Goal: Navigation & Orientation: Find specific page/section

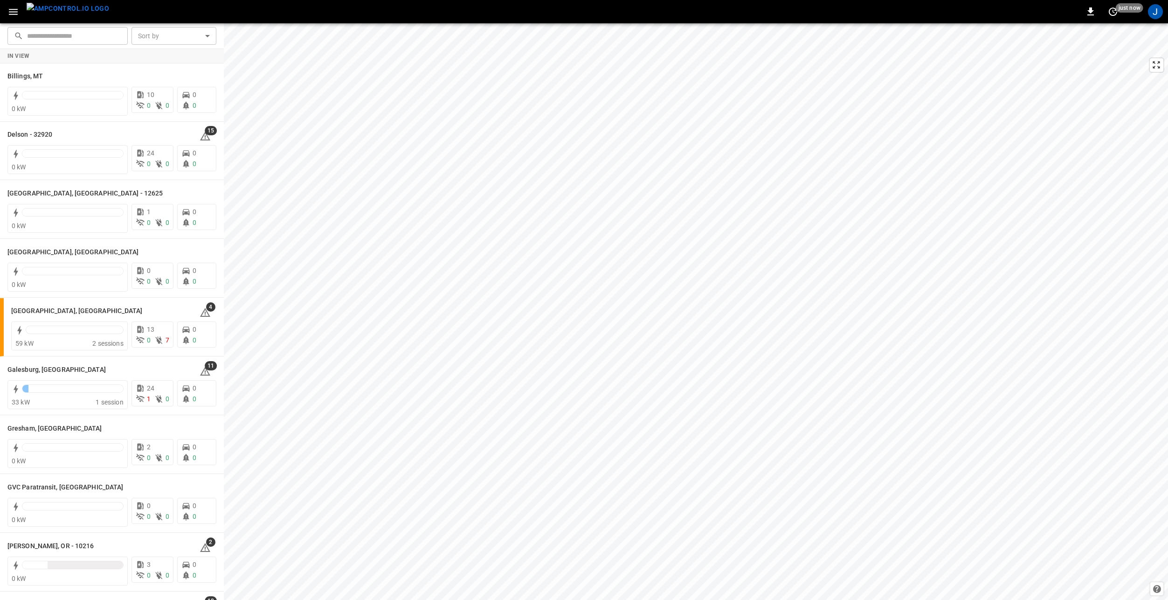
click at [16, 13] on icon "button" at bounding box center [13, 12] width 12 height 12
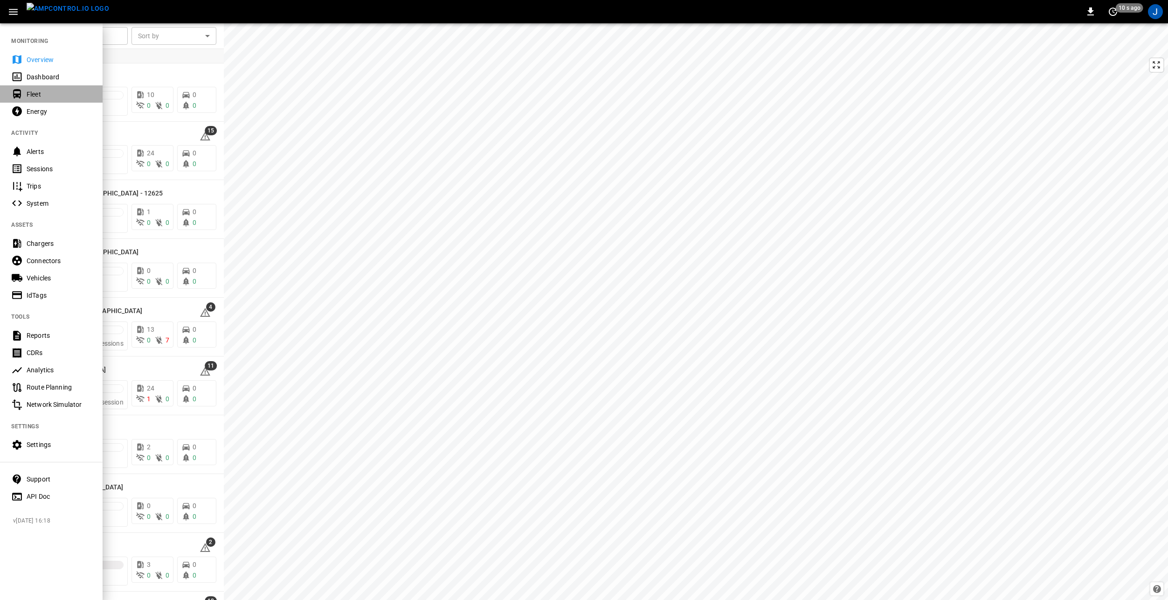
click at [42, 91] on div "Fleet" at bounding box center [59, 94] width 65 height 9
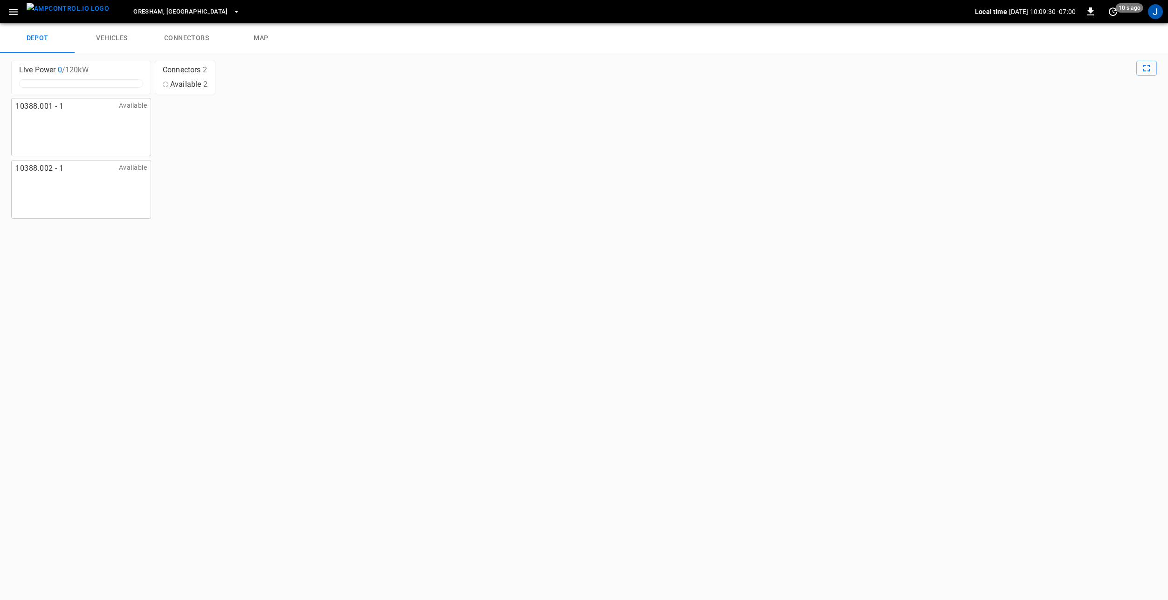
click at [114, 37] on link "vehicles" at bounding box center [112, 38] width 75 height 30
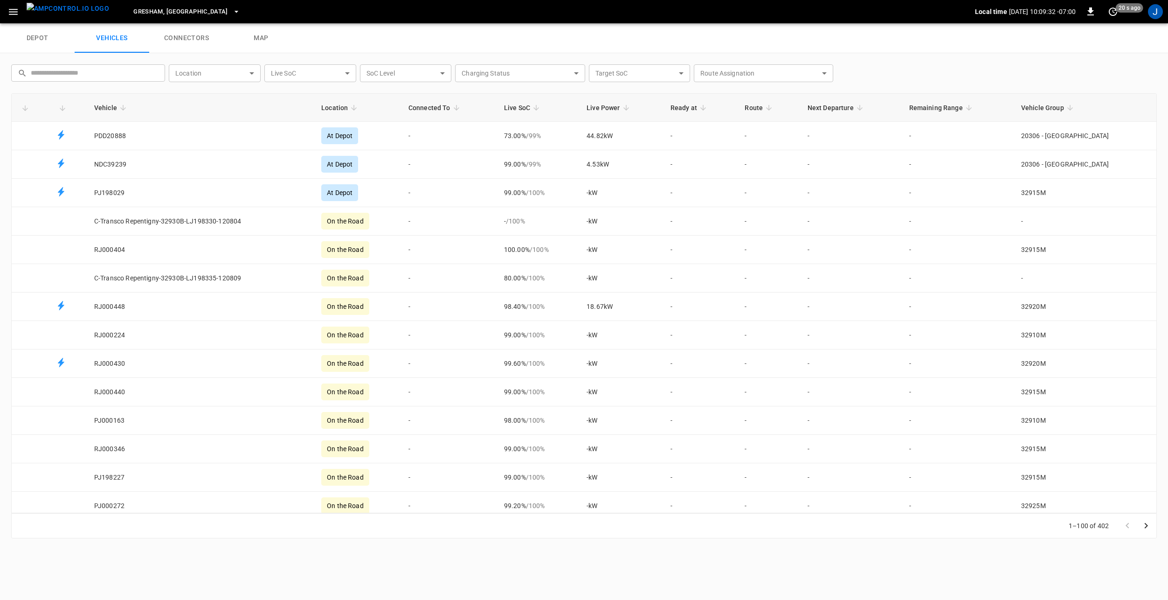
click at [15, 12] on icon "button" at bounding box center [13, 12] width 9 height 6
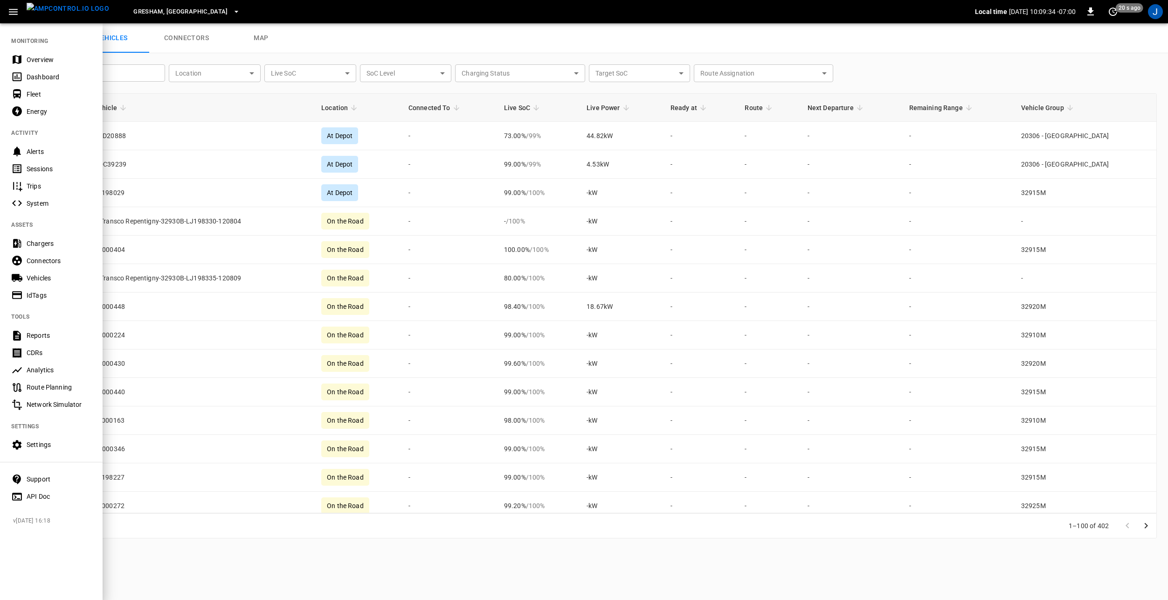
click at [42, 276] on div "Vehicles" at bounding box center [59, 277] width 65 height 9
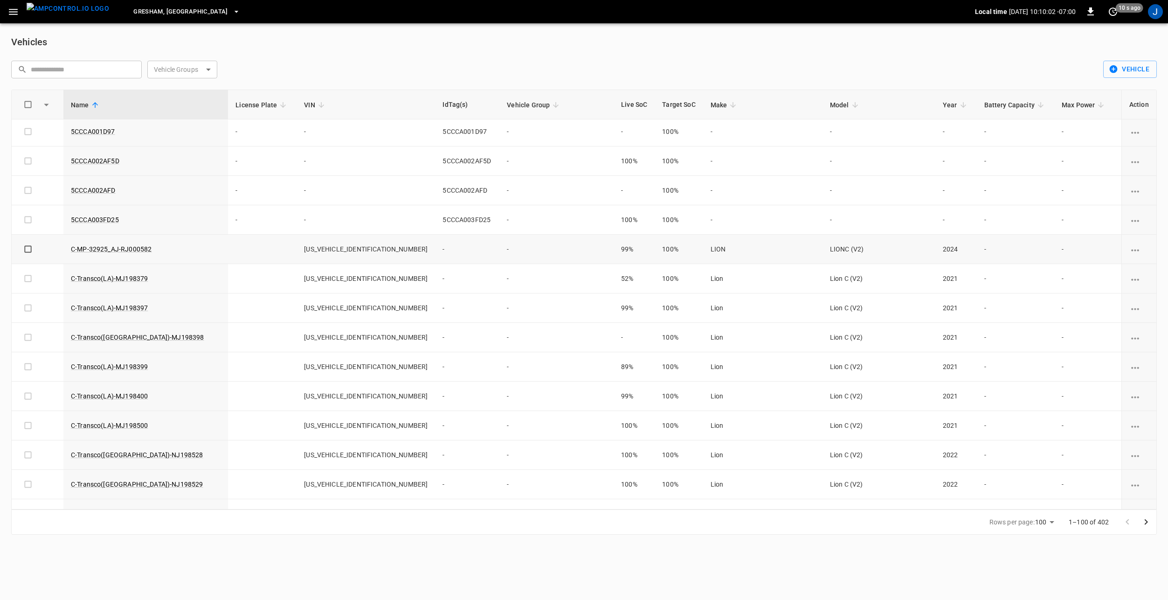
scroll to position [1119, 0]
click at [65, 14] on img "menu" at bounding box center [68, 9] width 83 height 12
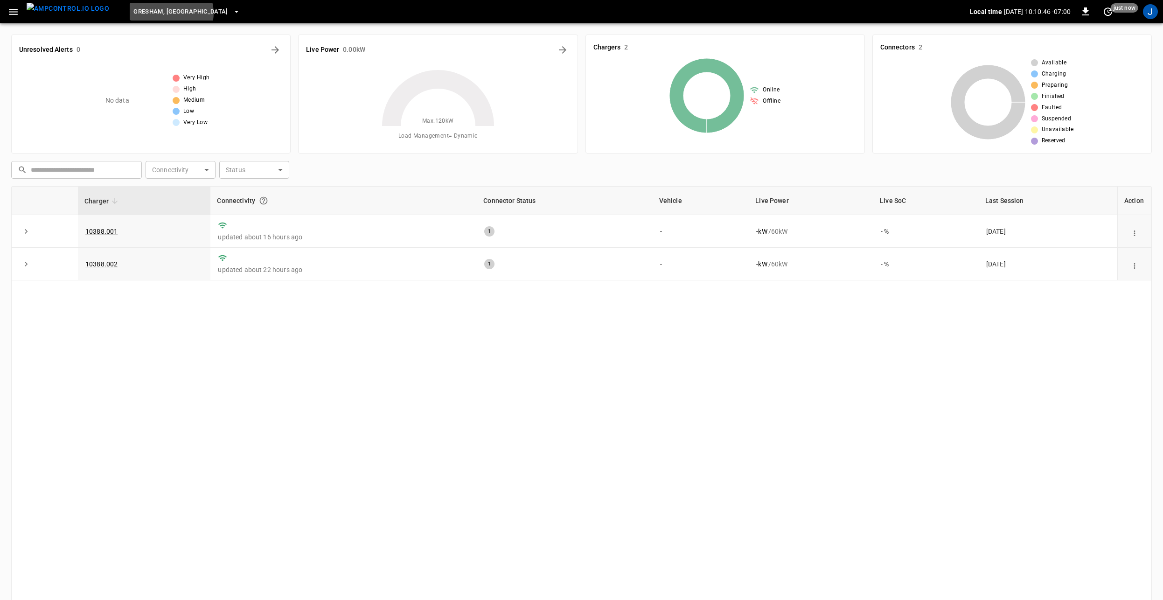
click at [153, 13] on span "Gresham, [GEOGRAPHIC_DATA]" at bounding box center [180, 12] width 95 height 11
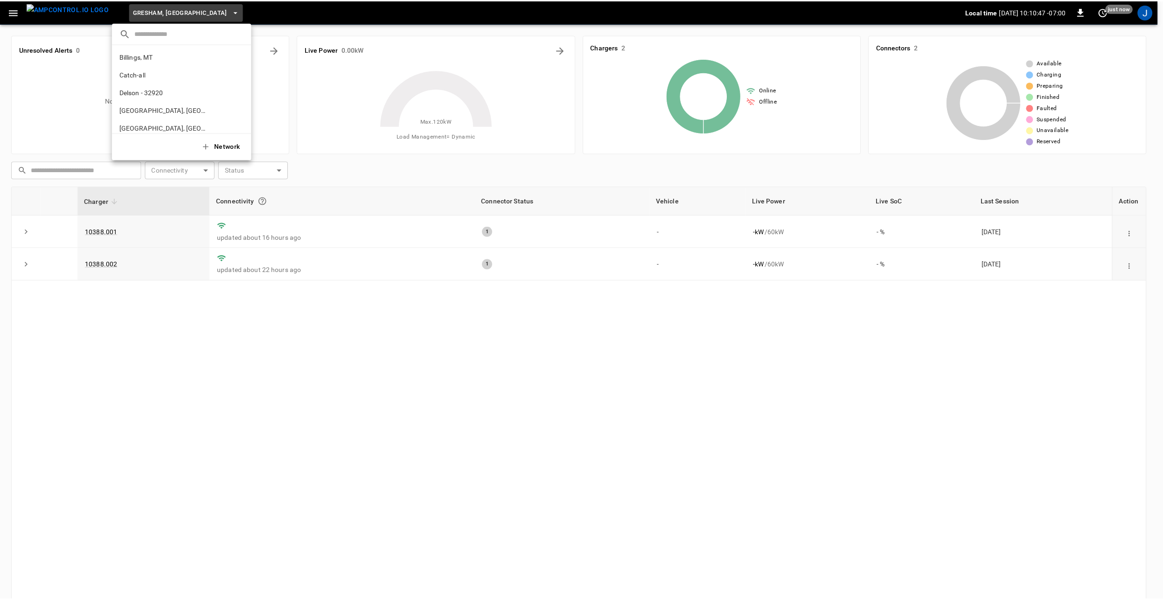
scroll to position [121, 0]
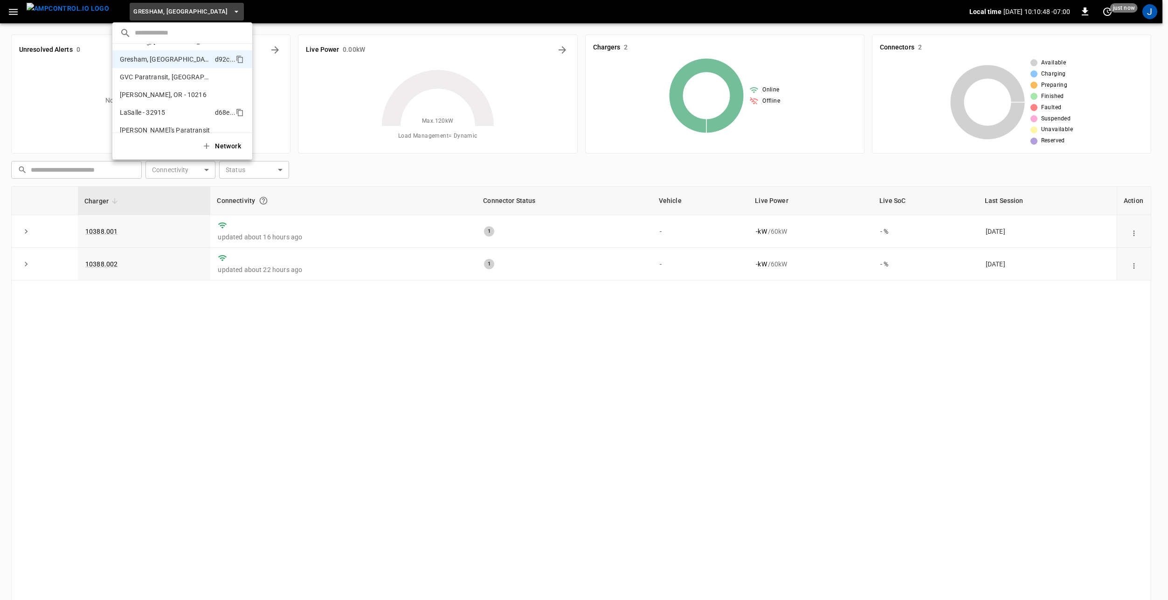
click at [166, 111] on li "LaSalle - 32915 d68e ..." at bounding box center [182, 113] width 140 height 18
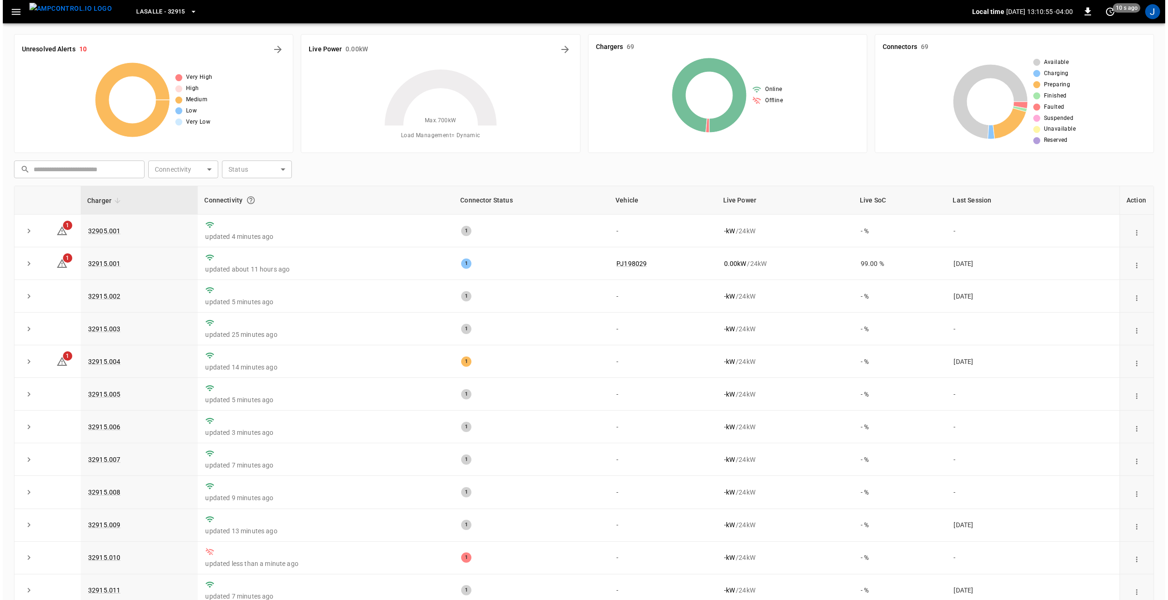
scroll to position [0, 0]
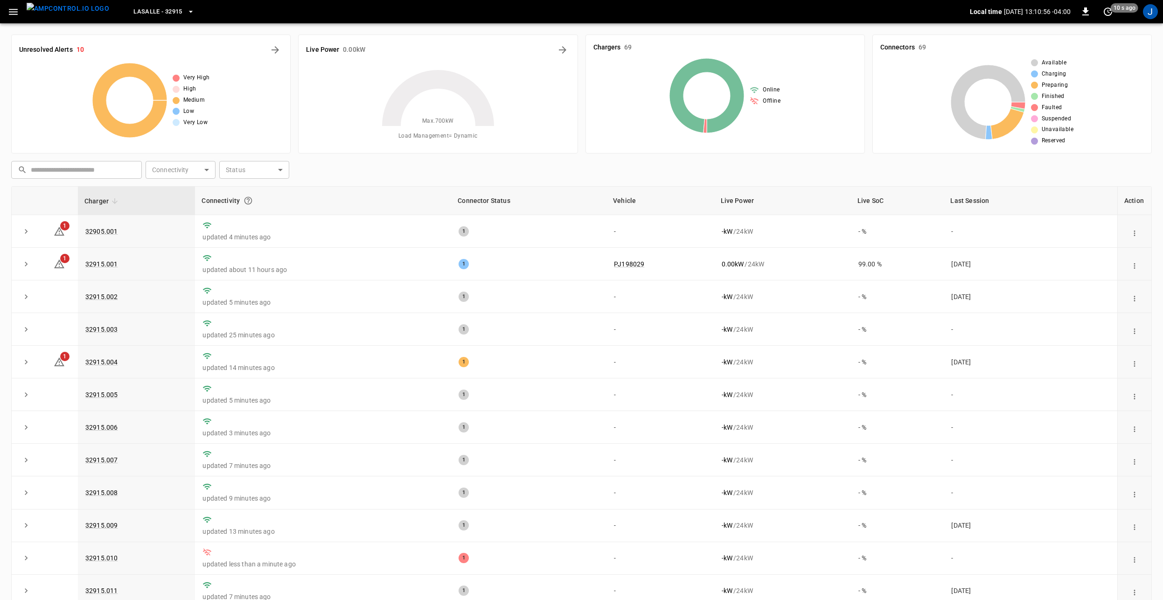
click at [20, 10] on button "button" at bounding box center [13, 11] width 19 height 17
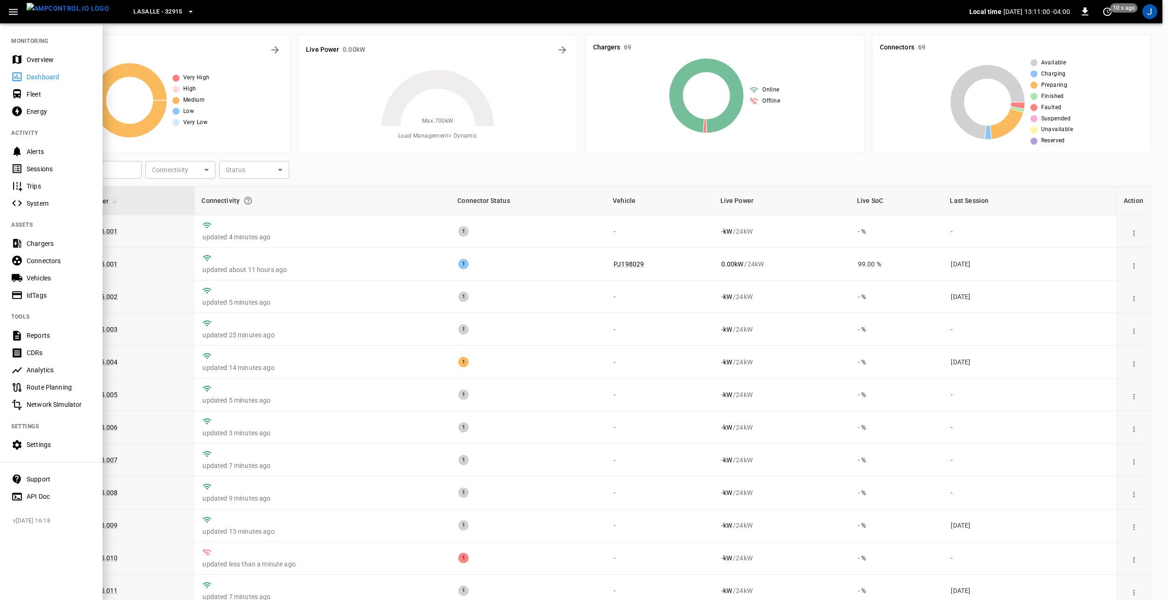
click at [139, 13] on span "LaSalle - 32915" at bounding box center [157, 12] width 49 height 11
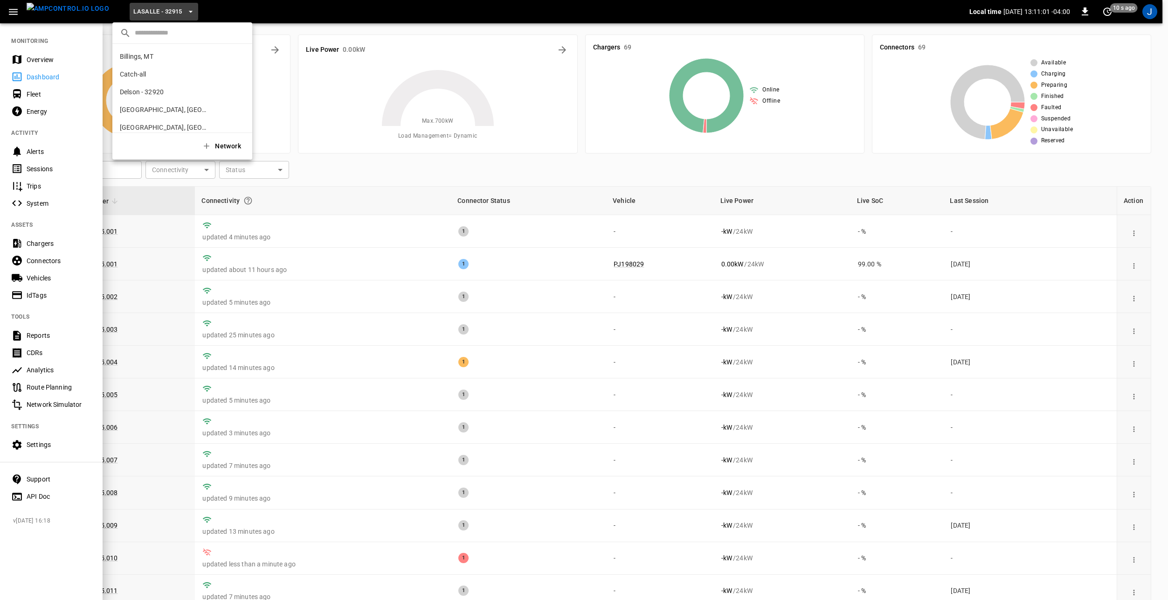
scroll to position [174, 0]
click at [136, 11] on div at bounding box center [584, 300] width 1168 height 600
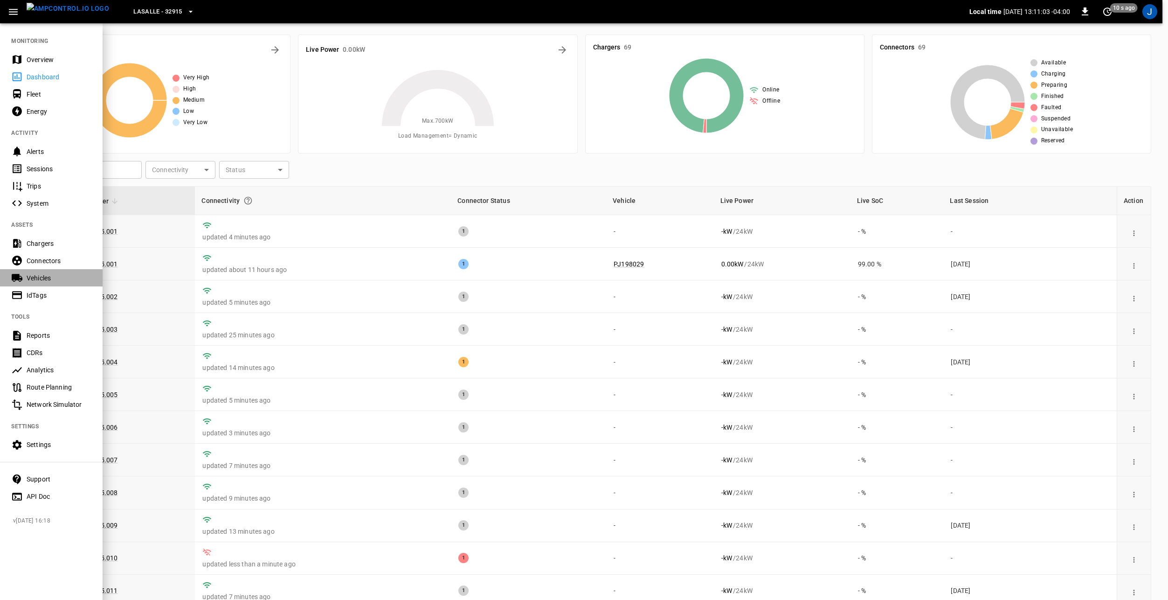
click at [45, 279] on div "Vehicles" at bounding box center [59, 277] width 65 height 9
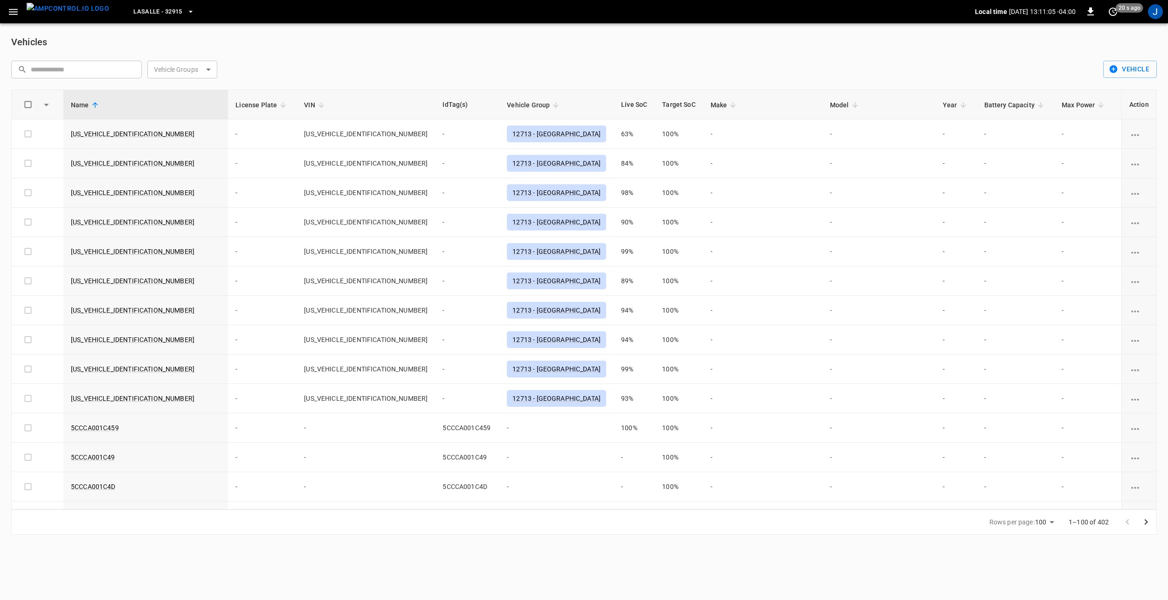
click at [186, 71] on body "LaSalle - 32915 Local time 2025-08-19 13:11:05 -04:00 0 20 s ago J Vehicles ​ ​…" at bounding box center [584, 273] width 1168 height 546
drag, startPoint x: 307, startPoint y: 57, endPoint x: 374, endPoint y: 58, distance: 66.7
click at [309, 57] on div at bounding box center [584, 300] width 1168 height 600
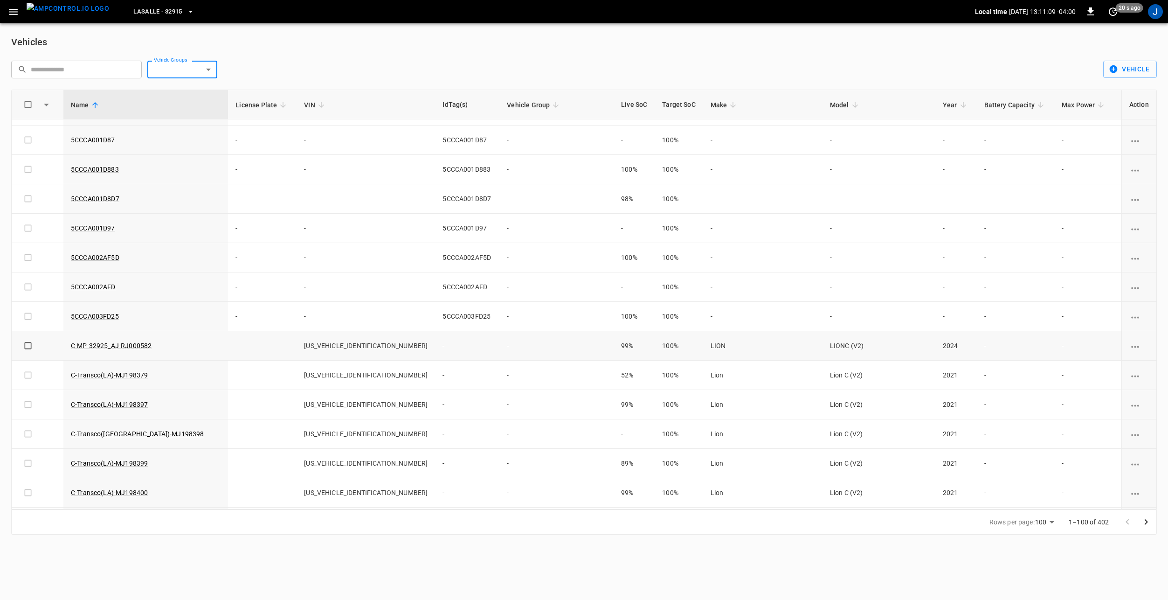
scroll to position [1166, 0]
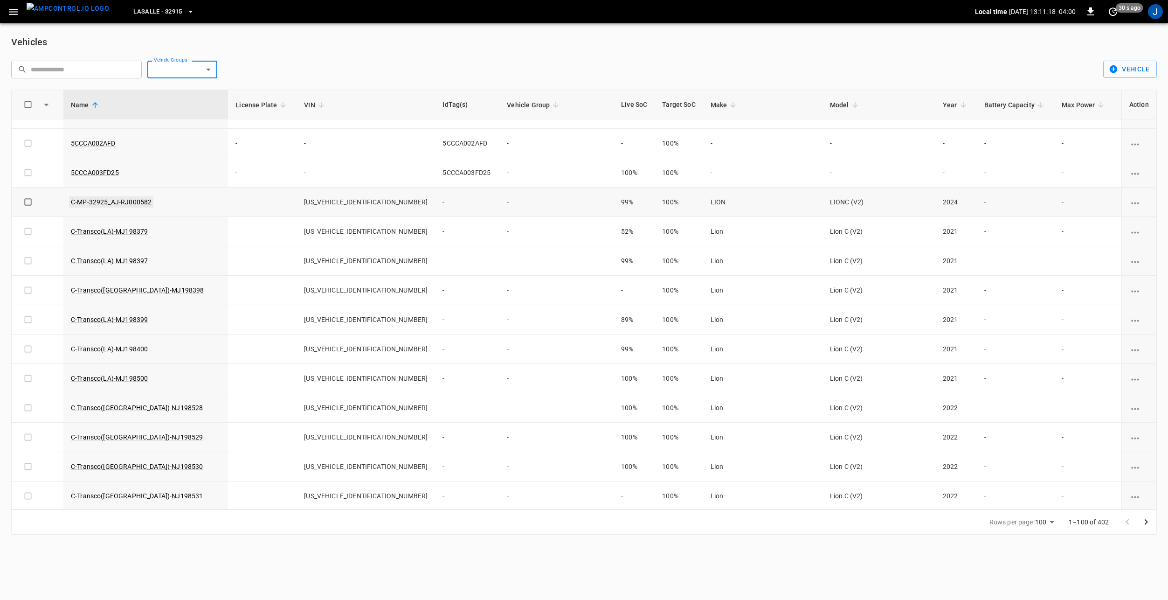
click at [117, 200] on link "C-MP-32925_AJ-RJ000582" at bounding box center [111, 201] width 84 height 11
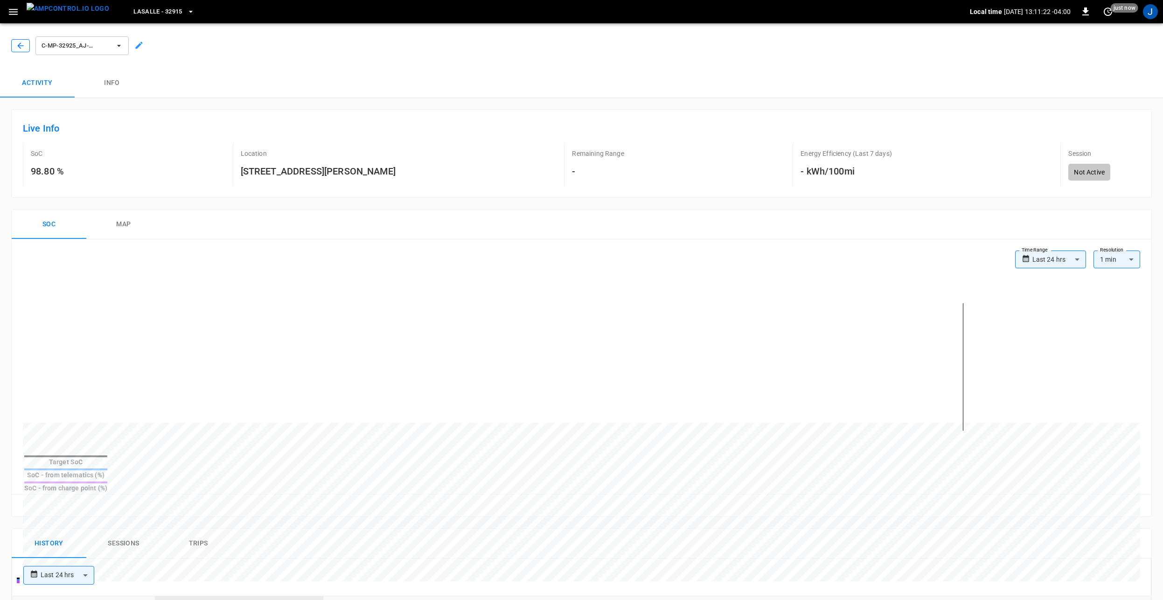
click at [21, 46] on icon "button" at bounding box center [20, 45] width 9 height 9
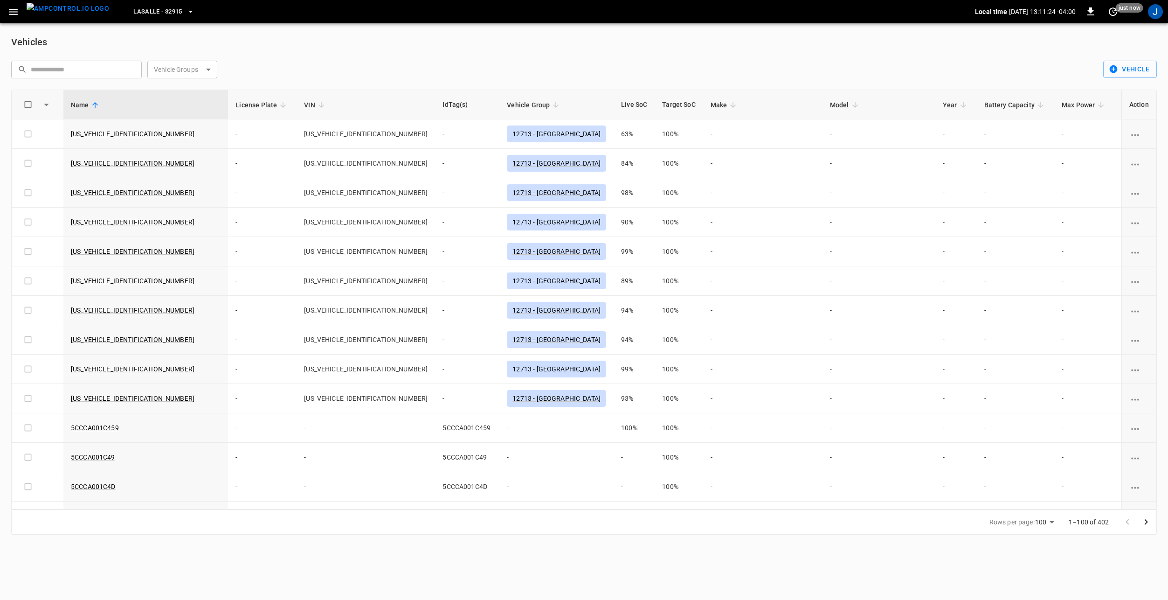
scroll to position [1166, 0]
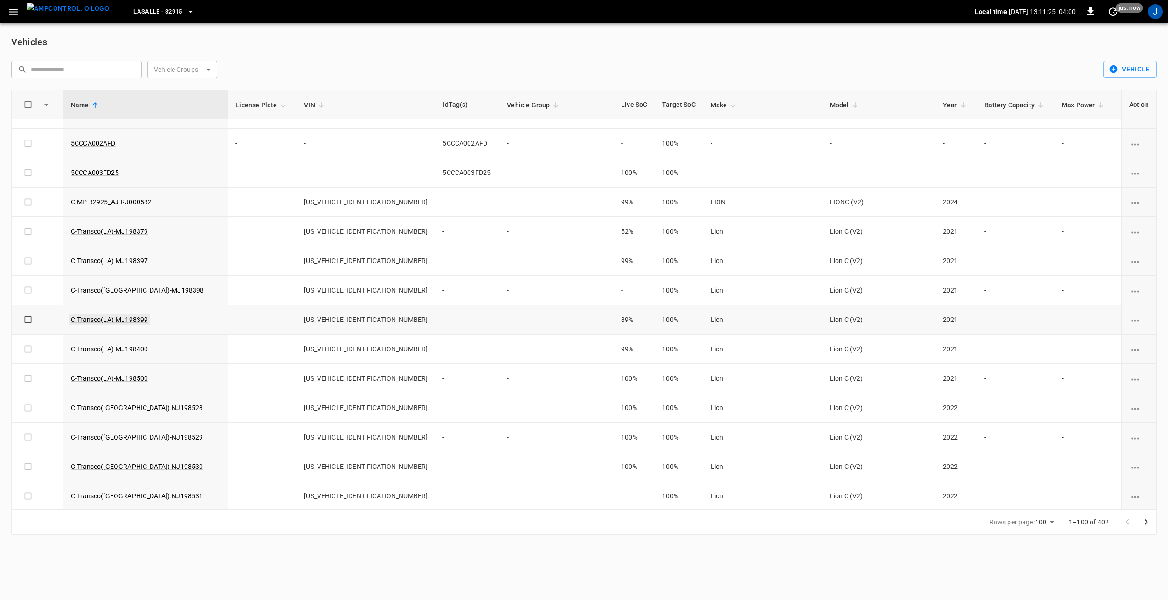
click at [105, 319] on link "C-Transco(LA)-MJ198399" at bounding box center [109, 319] width 81 height 11
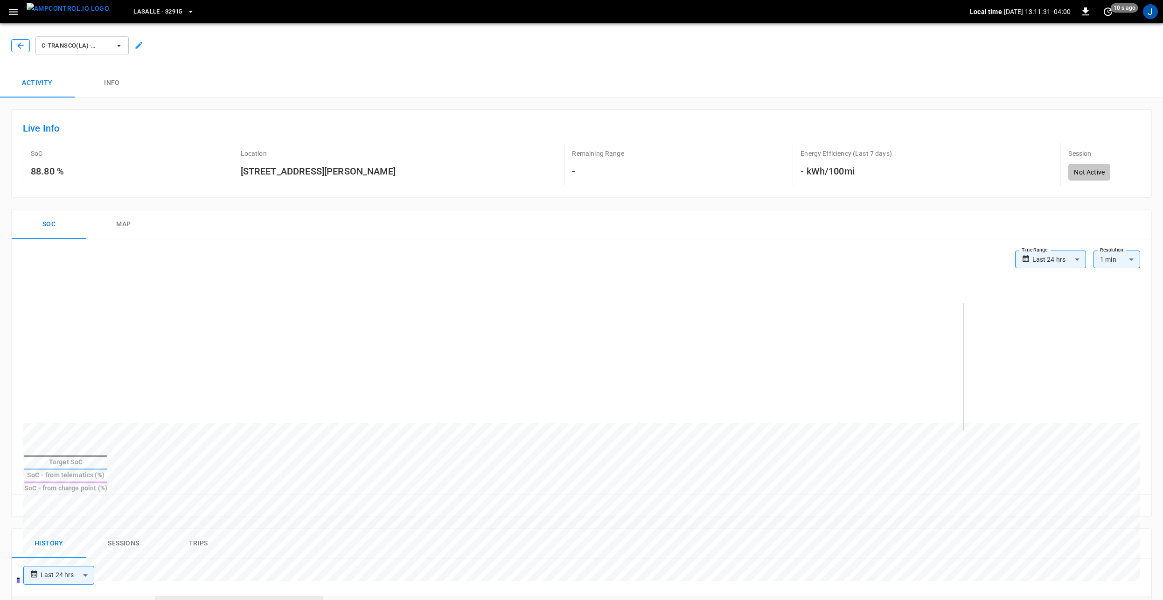
click at [21, 50] on button "button" at bounding box center [20, 45] width 19 height 13
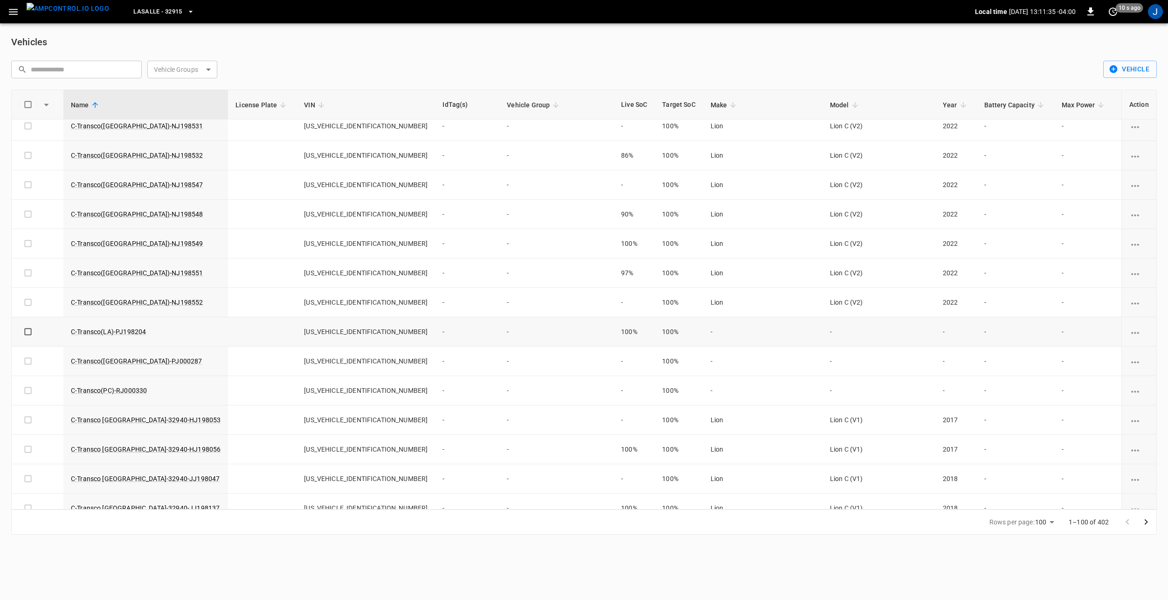
scroll to position [1539, 0]
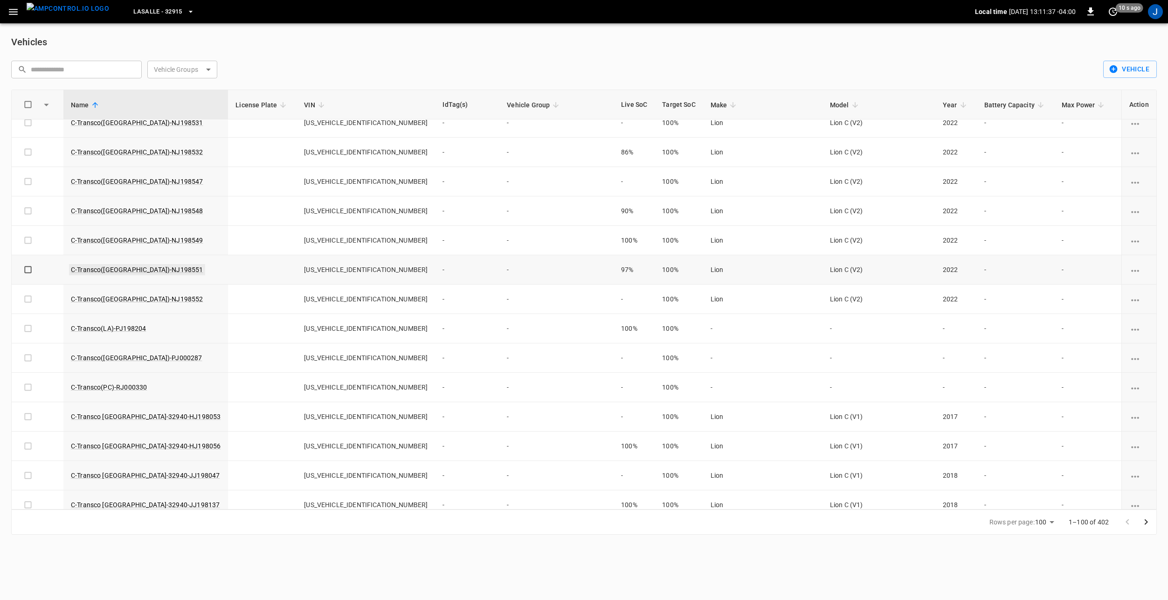
click at [127, 264] on link "C-Transco(LA)-NJ198551" at bounding box center [137, 269] width 136 height 11
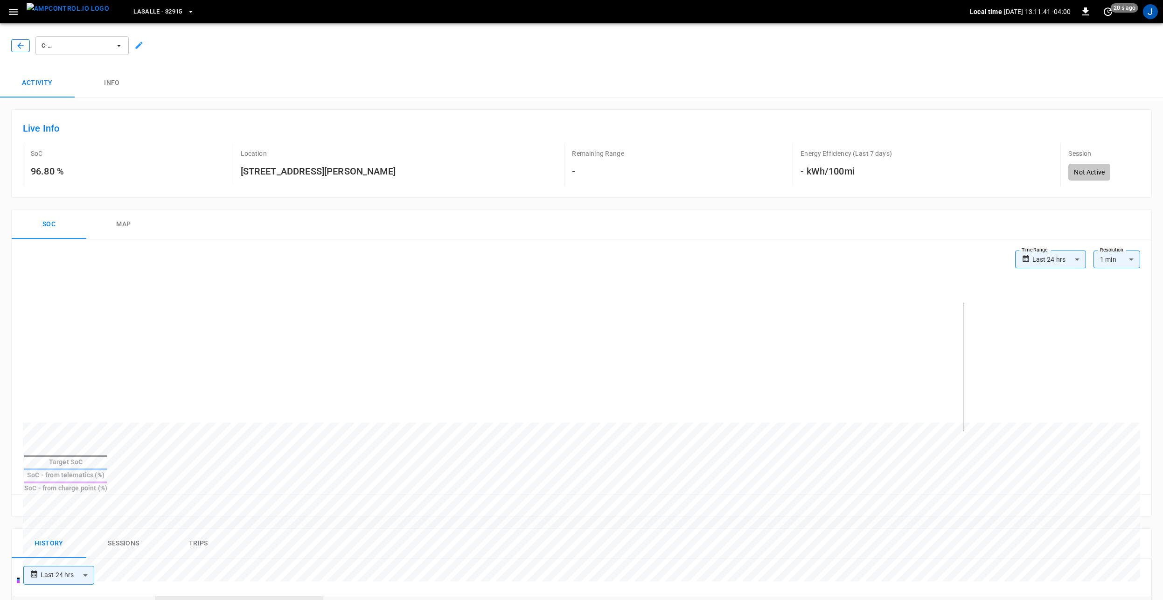
click at [17, 49] on icon "button" at bounding box center [20, 45] width 9 height 9
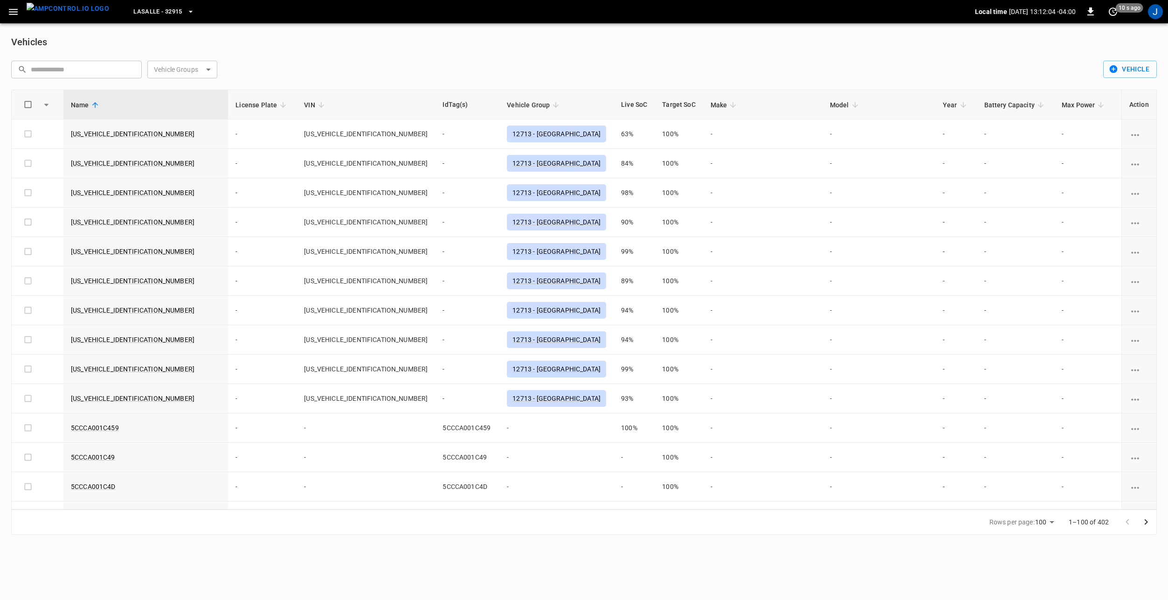
click at [368, 59] on div "​ ​ Vehicle Groups ​ Vehicle Groups" at bounding box center [552, 65] width 1096 height 25
click at [202, 75] on body "LaSalle - 32915 Local time 2025-08-19 13:17:18 -04:00 0 20 s ago J Vehicles ​ ​…" at bounding box center [584, 273] width 1168 height 546
click at [281, 66] on div at bounding box center [584, 300] width 1168 height 600
click at [522, 52] on div "Vehicles ​ ​ Vehicle Groups ​ Vehicle Groups Vehicle Name License Plate VIN IdT…" at bounding box center [584, 284] width 1168 height 522
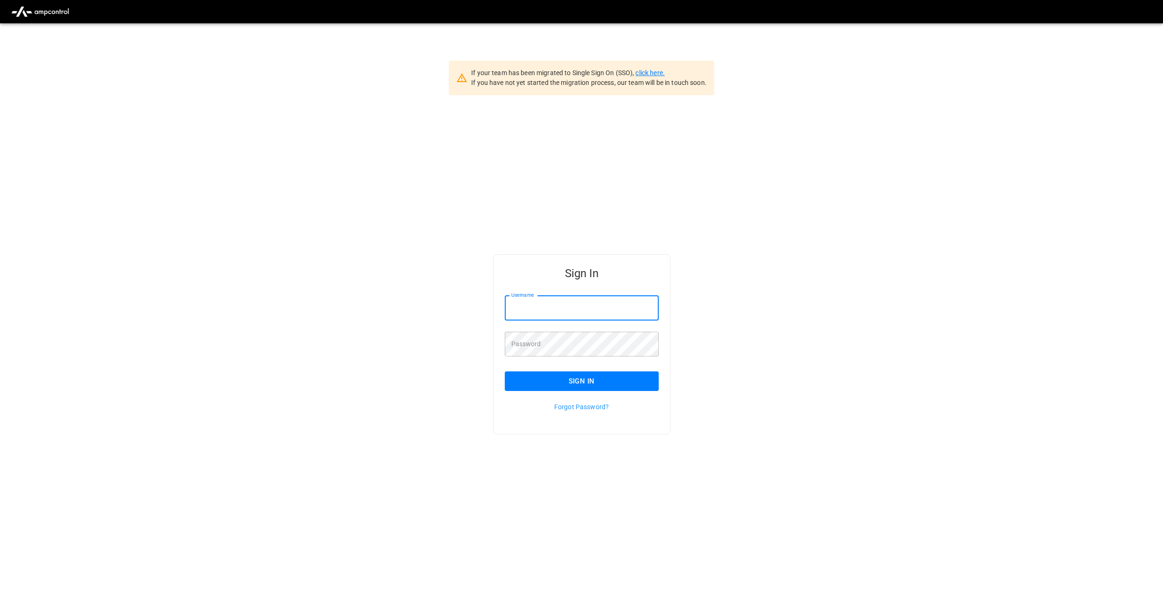
type input "********"
click at [648, 71] on link "click here." at bounding box center [649, 72] width 29 height 7
